Goal: Find contact information: Find contact information

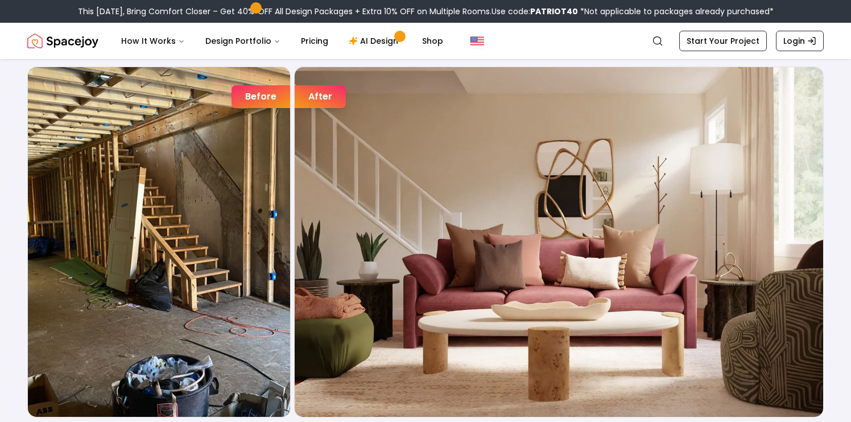
scroll to position [1843, 0]
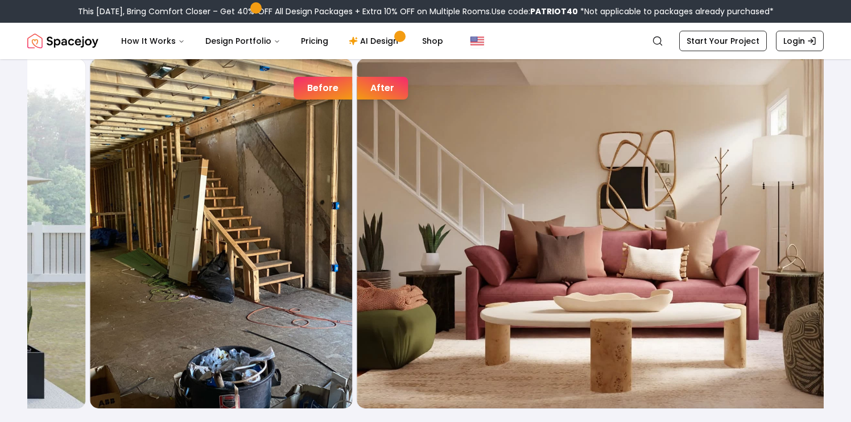
click at [343, 87] on div "Before" at bounding box center [322, 88] width 59 height 23
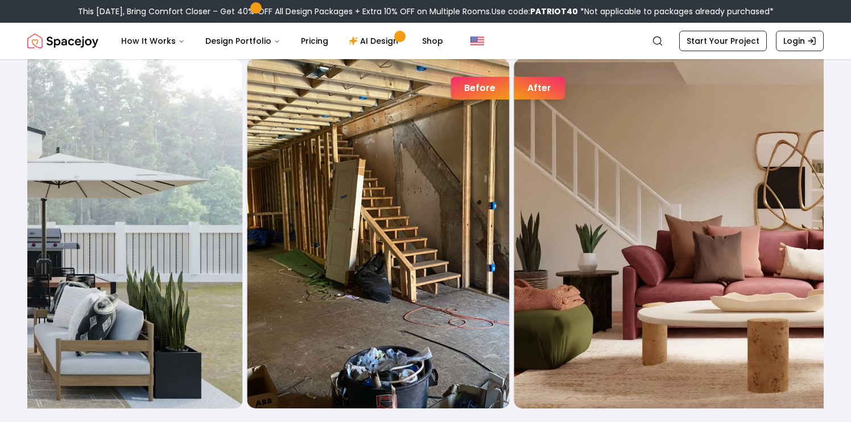
click at [565, 89] on div "After" at bounding box center [539, 88] width 51 height 23
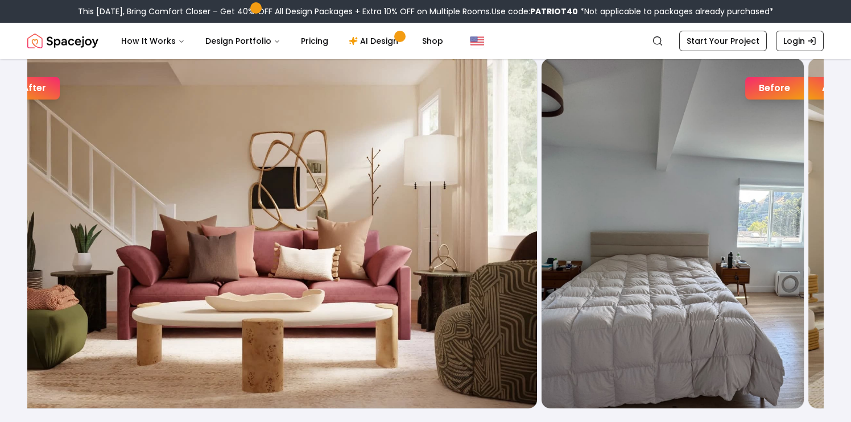
click at [254, 191] on img "1 / 7" at bounding box center [273, 234] width 528 height 350
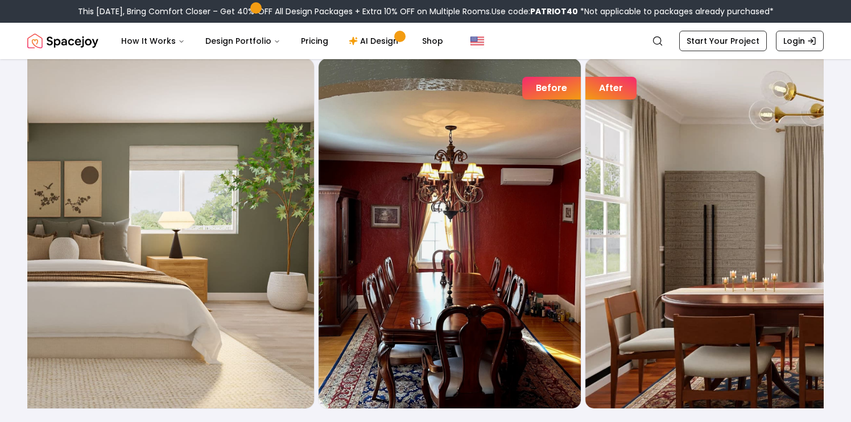
click at [169, 249] on img "2 / 7" at bounding box center [50, 234] width 528 height 350
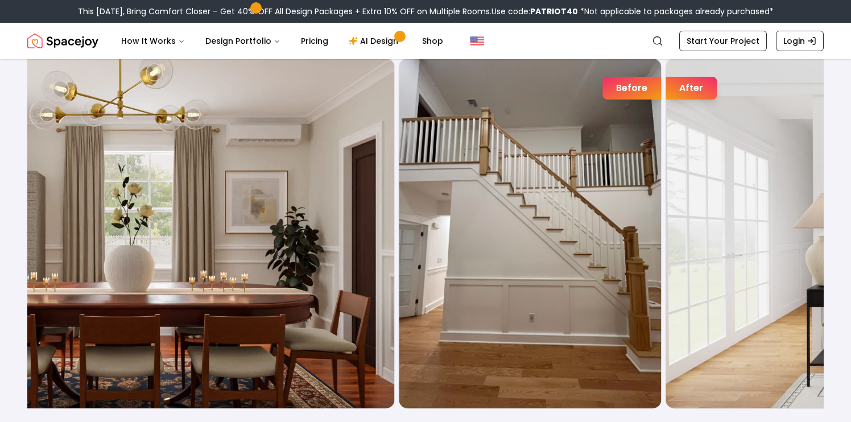
click at [137, 232] on img "3 / 7" at bounding box center [130, 234] width 528 height 350
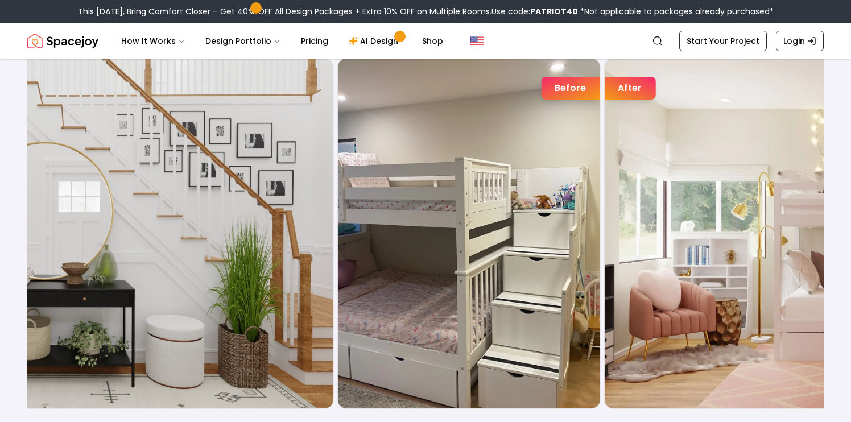
click at [194, 263] on img "4 / 7" at bounding box center [68, 234] width 528 height 350
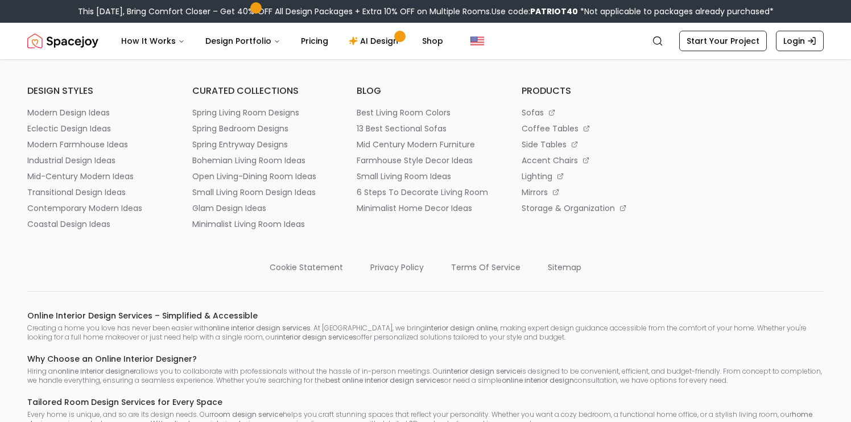
scroll to position [6112, 0]
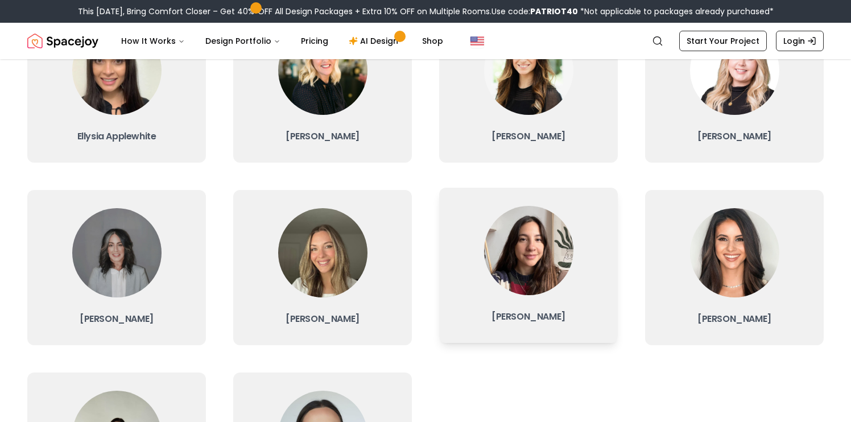
scroll to position [160, 0]
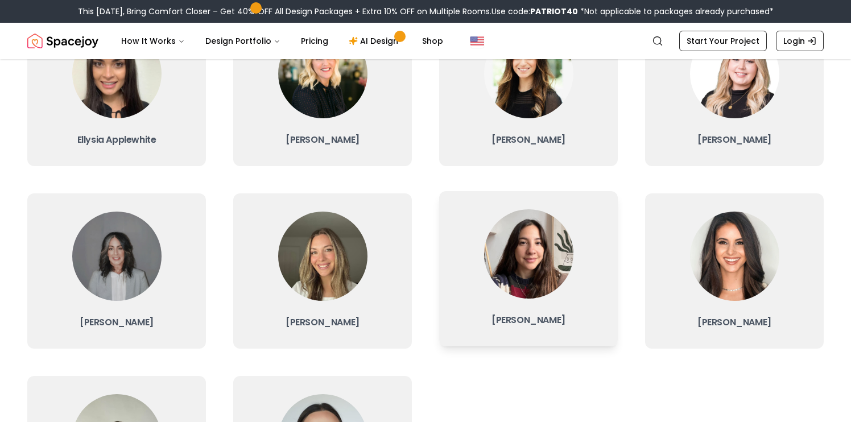
click at [496, 323] on h3 "[PERSON_NAME]" at bounding box center [528, 320] width 160 height 16
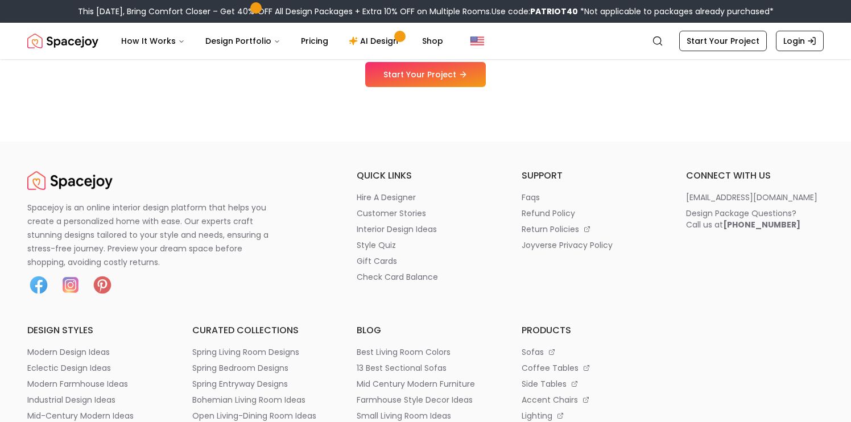
scroll to position [766, 0]
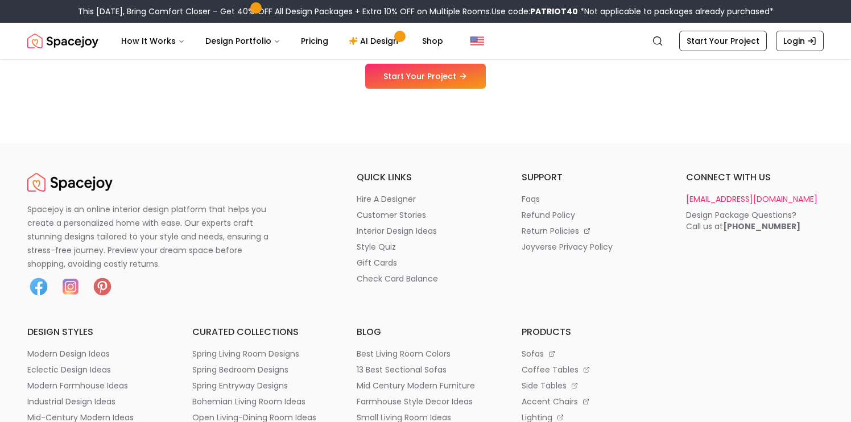
click at [723, 193] on p "[EMAIL_ADDRESS][DOMAIN_NAME]" at bounding box center [751, 198] width 131 height 11
drag, startPoint x: 785, startPoint y: 179, endPoint x: 778, endPoint y: 184, distance: 9.0
click at [778, 184] on ul "connect with us [EMAIL_ADDRESS][DOMAIN_NAME] Design Package Questions? Call us …" at bounding box center [755, 234] width 138 height 127
copy p "[EMAIL_ADDRESS][DOMAIN_NAME]"
